Goal: Task Accomplishment & Management: Manage account settings

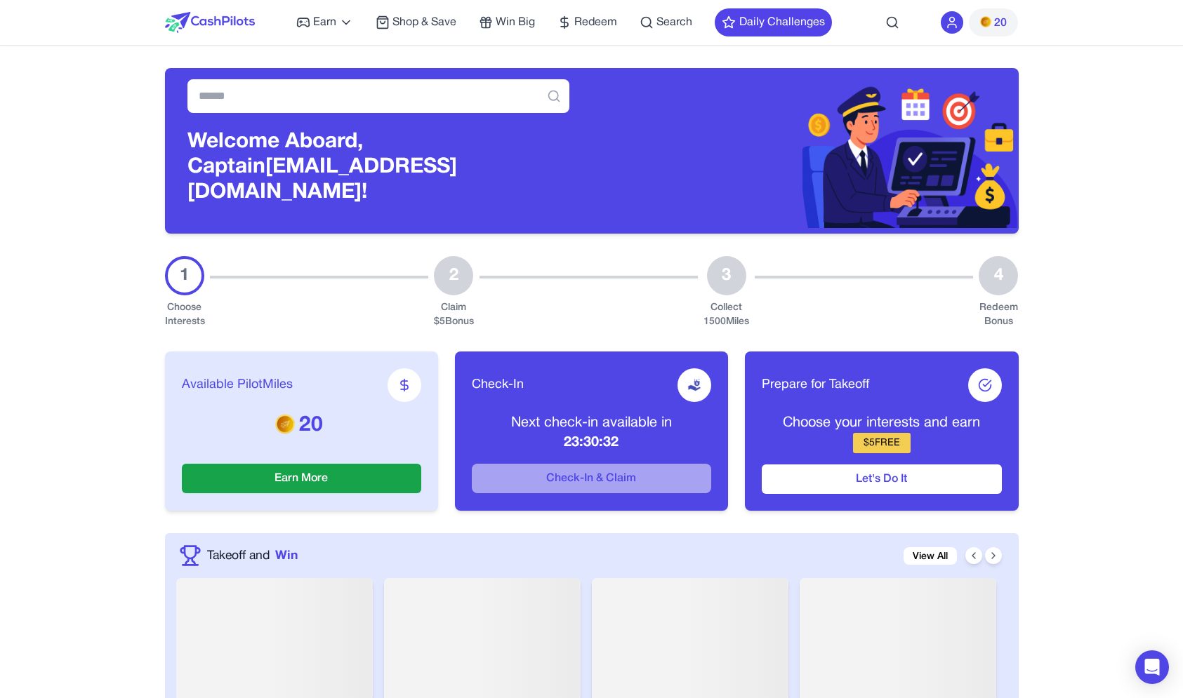
click at [956, 20] on icon at bounding box center [952, 22] width 14 height 14
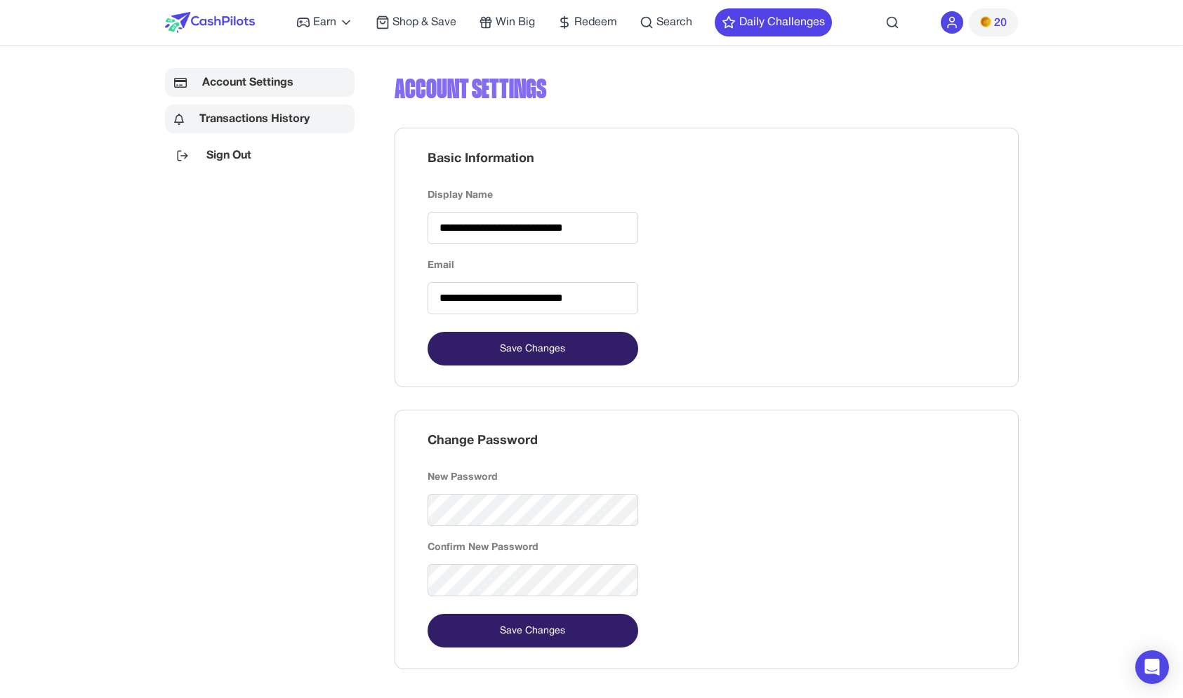
click at [291, 133] on div "Account Settings Transactions History Sign Out" at bounding box center [260, 368] width 190 height 601
click at [278, 111] on link "Transactions History" at bounding box center [260, 119] width 190 height 29
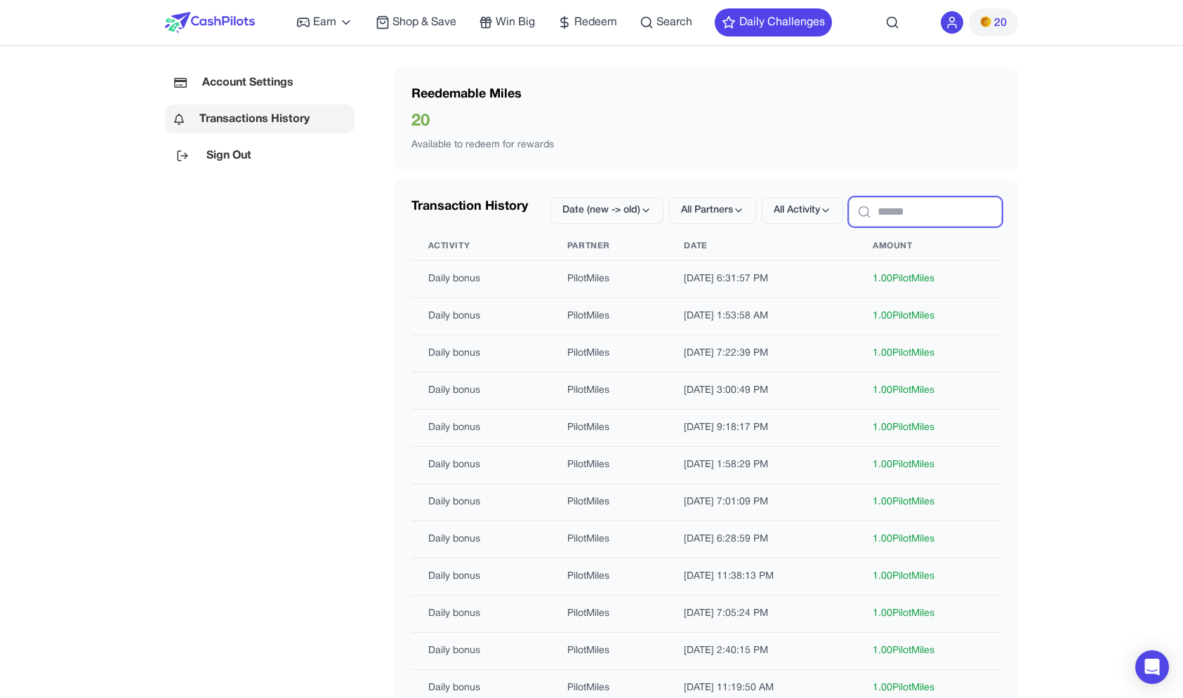
click at [873, 221] on input "text" at bounding box center [925, 211] width 153 height 29
type input "*"
type input "**********"
